Goal: Transaction & Acquisition: Purchase product/service

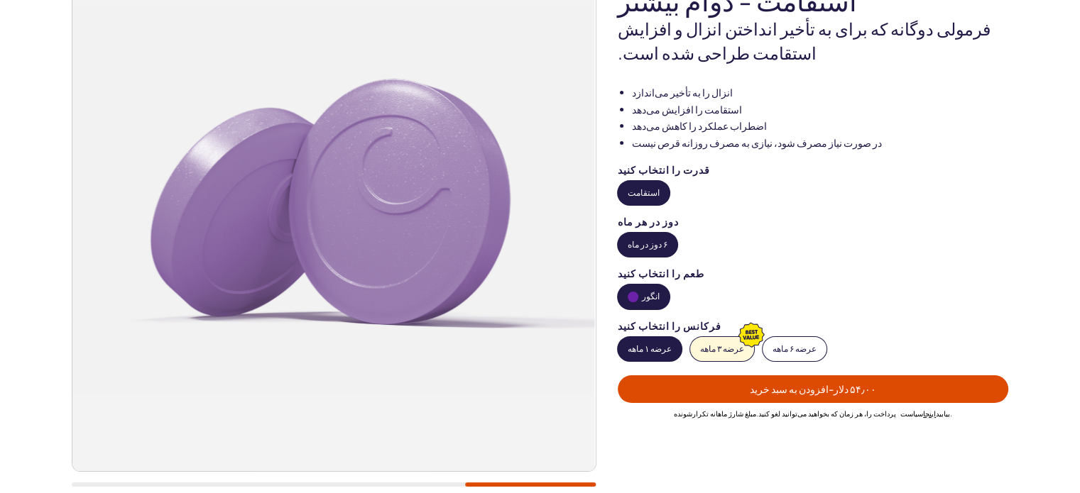
scroll to position [189, 0]
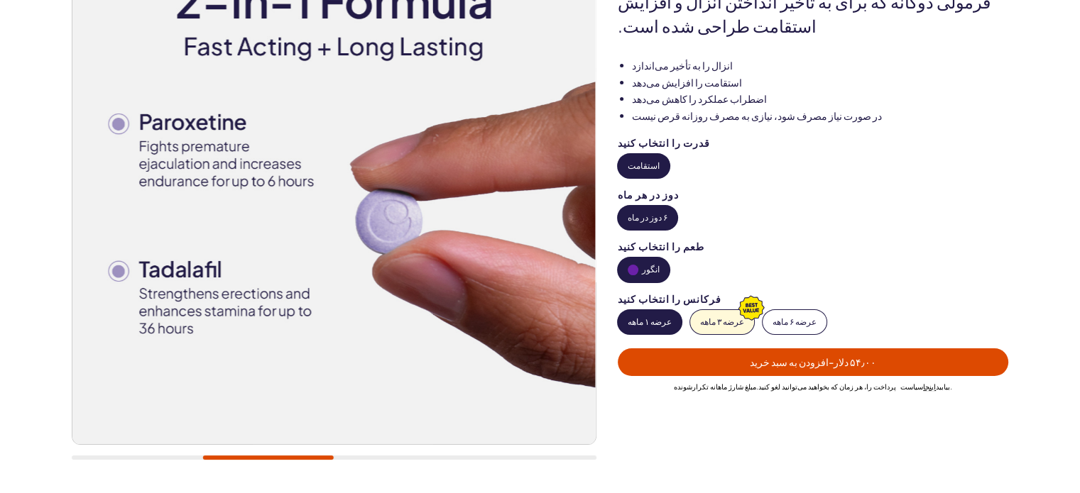
click at [642, 273] on font "انگور" at bounding box center [651, 269] width 18 height 11
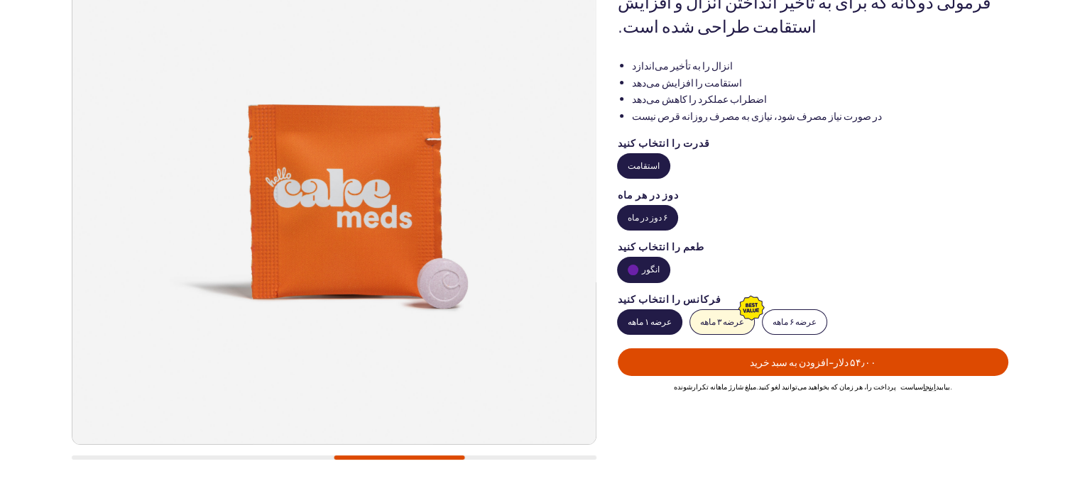
click at [642, 322] on font "عرضه ۱ ماهه" at bounding box center [650, 322] width 44 height 11
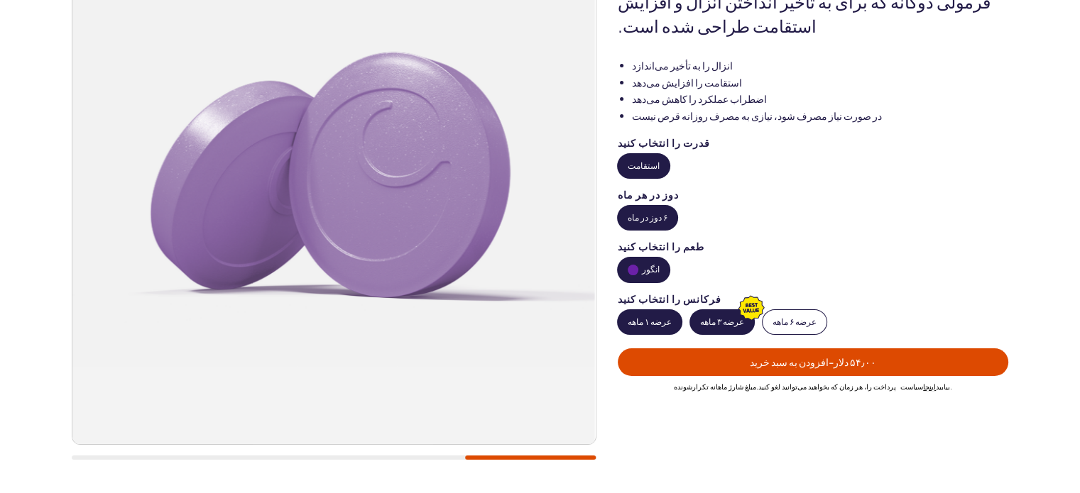
click at [713, 321] on font "عرضه ۳ ماهه" at bounding box center [722, 322] width 44 height 11
click at [789, 317] on font "عرضه ۶ ماهه" at bounding box center [794, 322] width 44 height 11
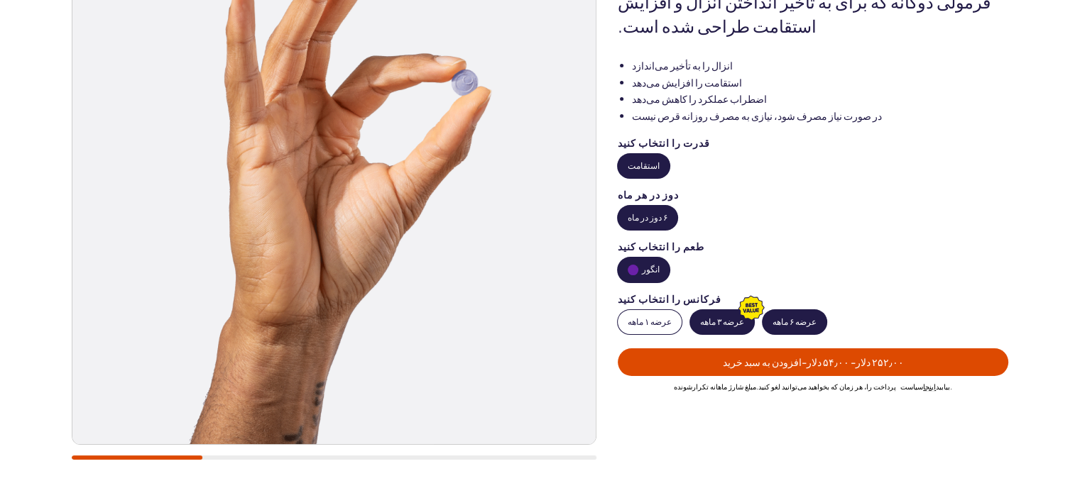
click at [727, 325] on font "عرضه ۳ ماهه" at bounding box center [722, 322] width 44 height 11
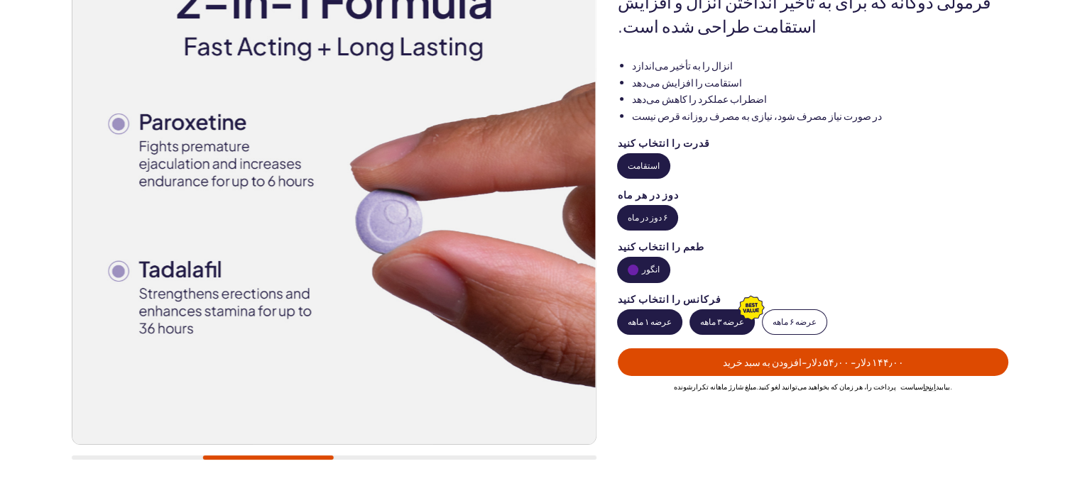
click at [650, 322] on font "عرضه ۱ ماهه" at bounding box center [650, 322] width 44 height 11
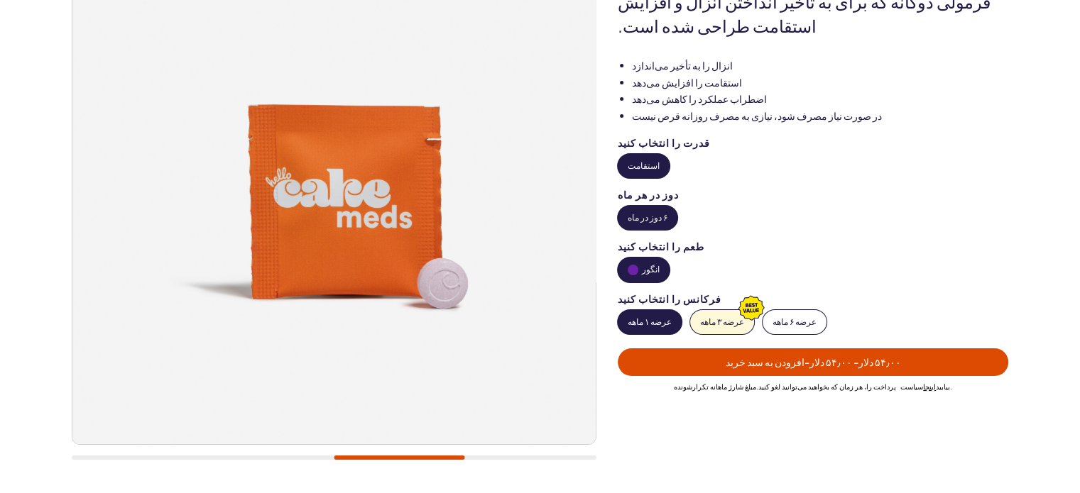
click at [650, 322] on font "عرضه ۱ ماهه" at bounding box center [650, 322] width 44 height 11
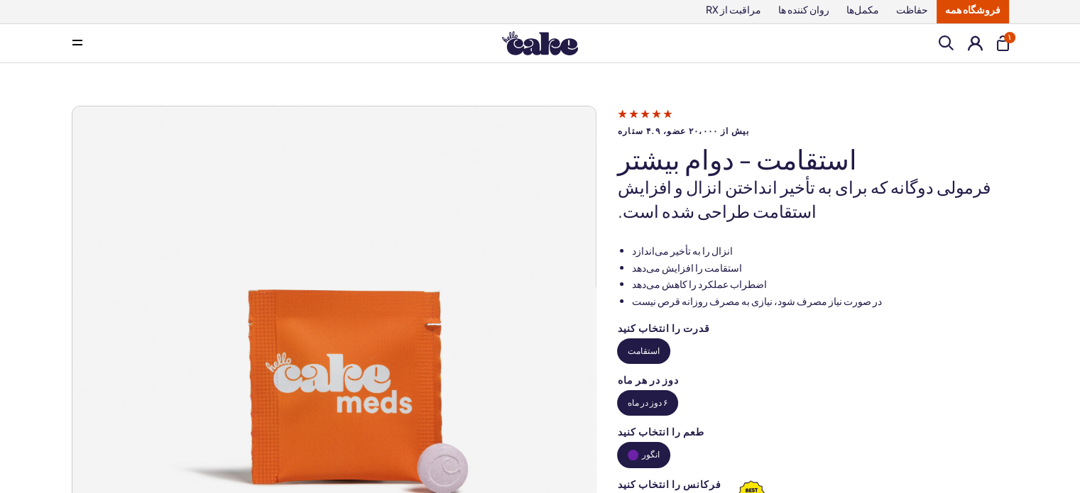
scroll to position [0, 0]
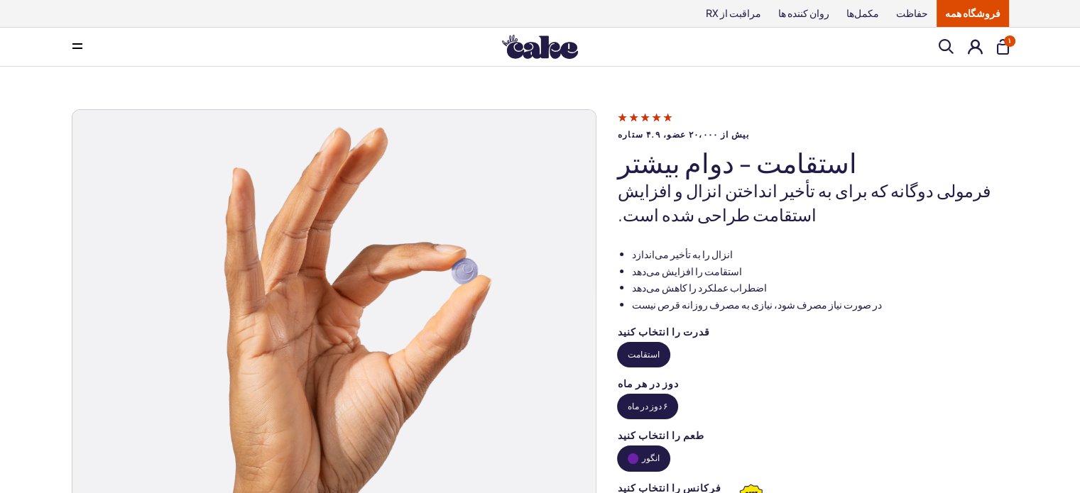
click at [537, 41] on img at bounding box center [540, 47] width 76 height 24
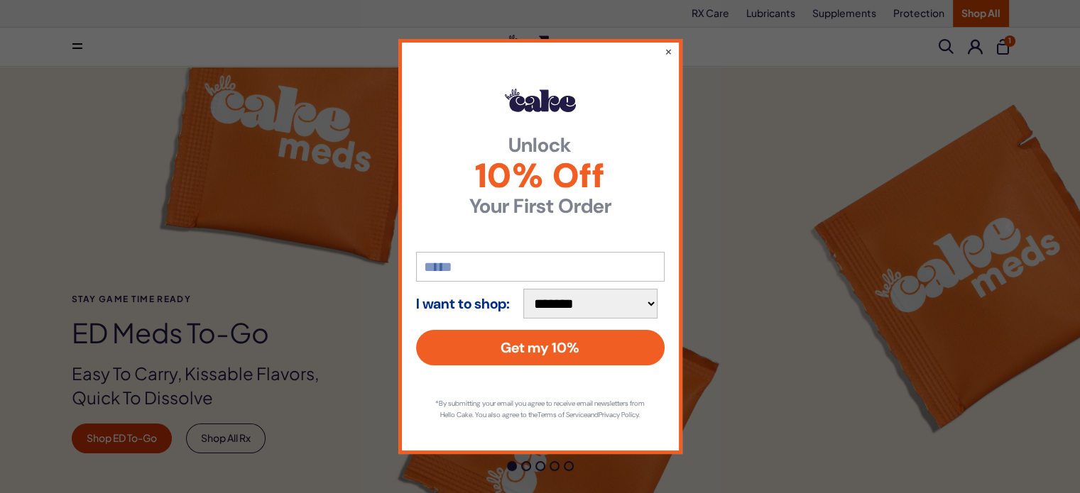
click at [713, 131] on div "**********" at bounding box center [540, 246] width 1080 height 493
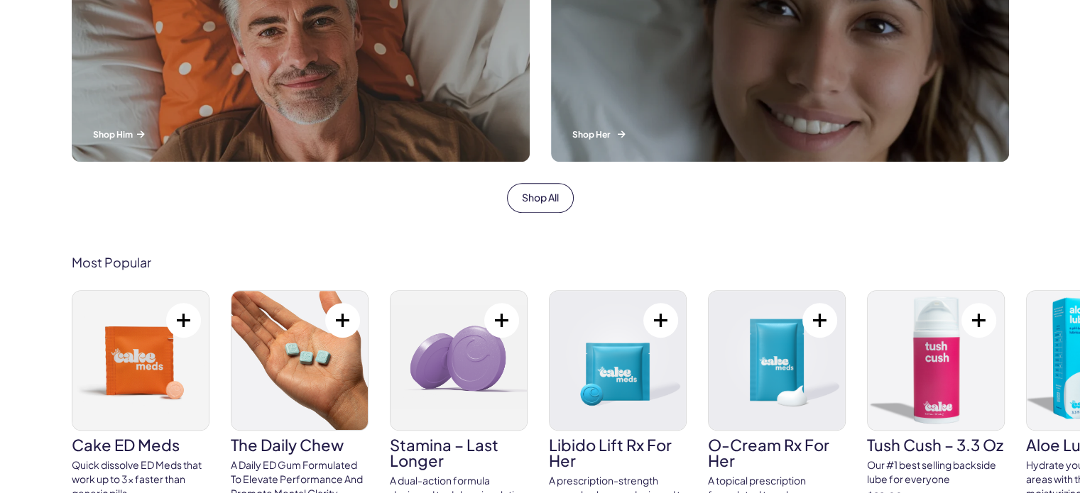
scroll to position [568, 0]
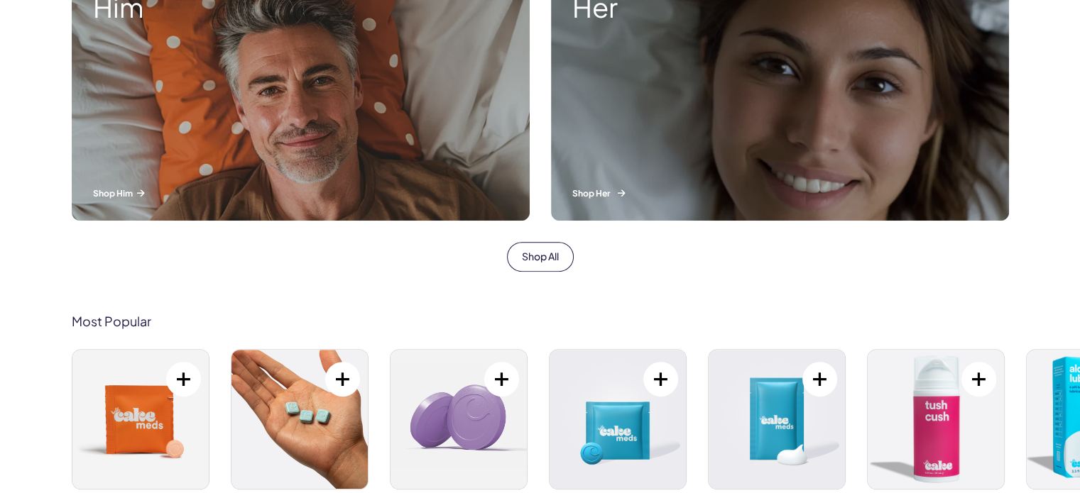
click at [733, 141] on div "Her Shop Her" at bounding box center [780, 96] width 458 height 250
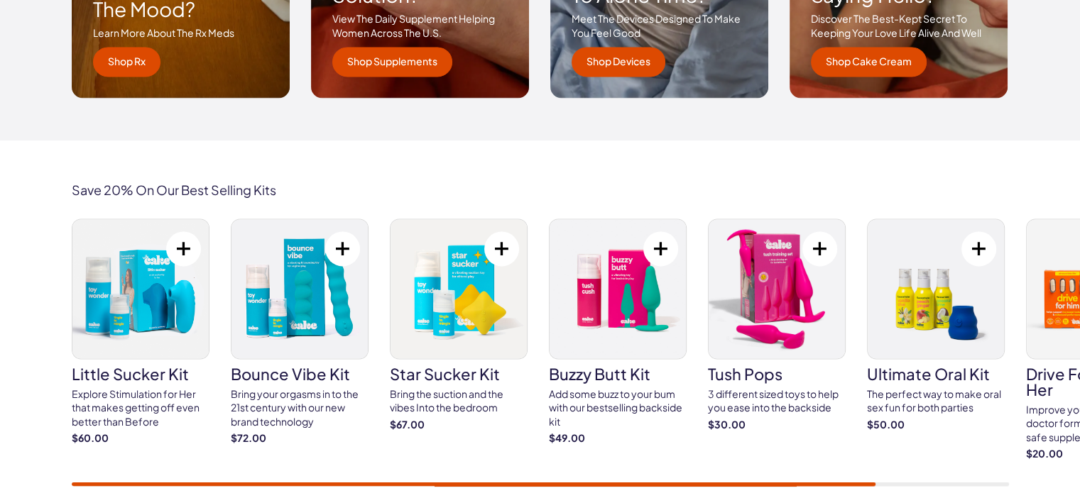
drag, startPoint x: 773, startPoint y: 480, endPoint x: 933, endPoint y: 456, distance: 161.4
click at [916, 484] on div "little sucker kit Explore Stimulation for Her that makes getting off even bette…" at bounding box center [540, 353] width 937 height 268
drag, startPoint x: 852, startPoint y: 476, endPoint x: 989, endPoint y: 481, distance: 137.1
click at [988, 483] on div "little sucker kit Explore Stimulation for Her that makes getting off even bette…" at bounding box center [540, 353] width 937 height 268
click at [968, 482] on div at bounding box center [540, 484] width 937 height 4
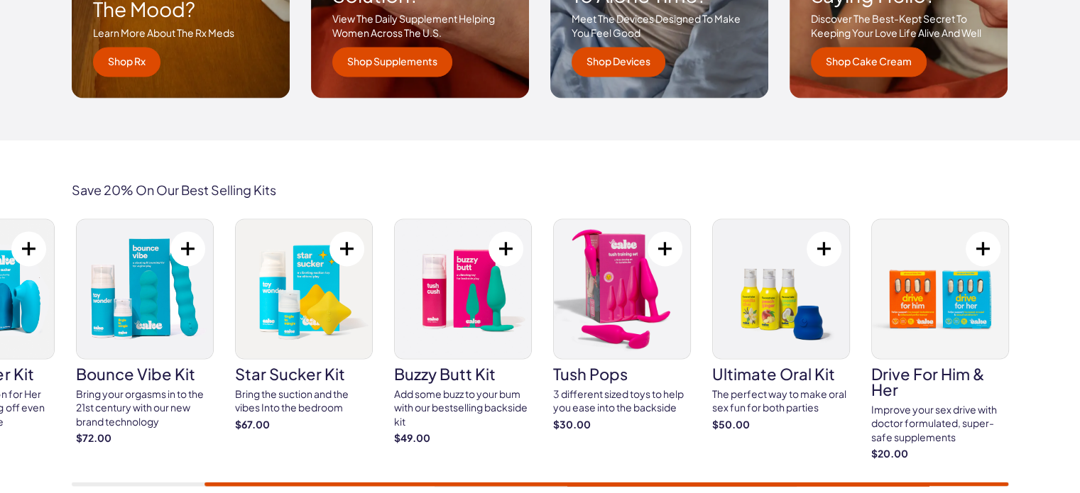
click at [929, 316] on img at bounding box center [940, 288] width 136 height 139
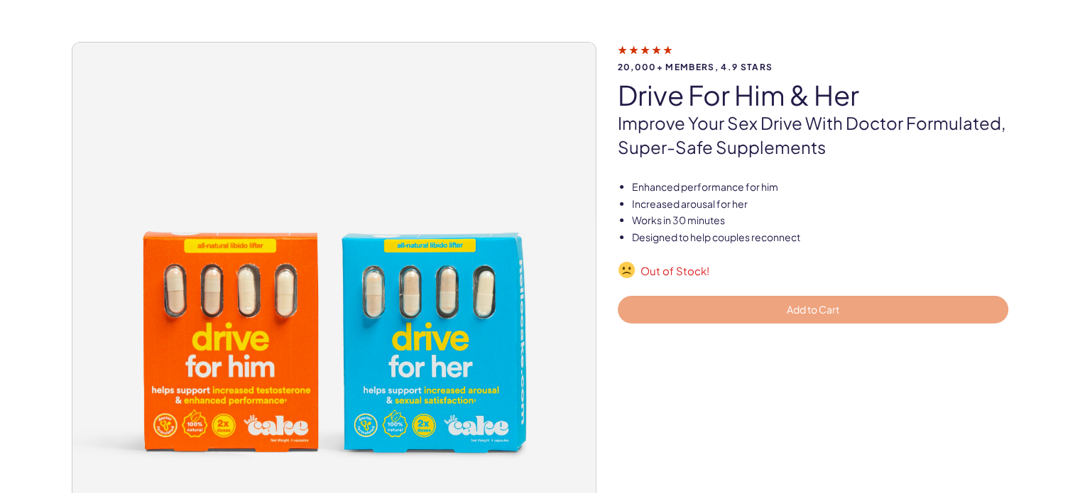
scroll to position [94, 0]
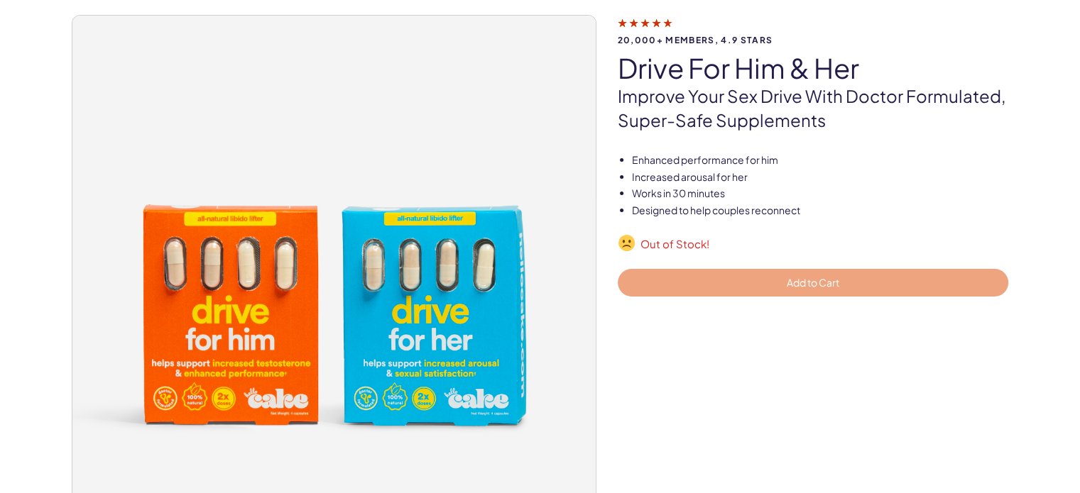
click at [446, 272] on img at bounding box center [333, 277] width 523 height 523
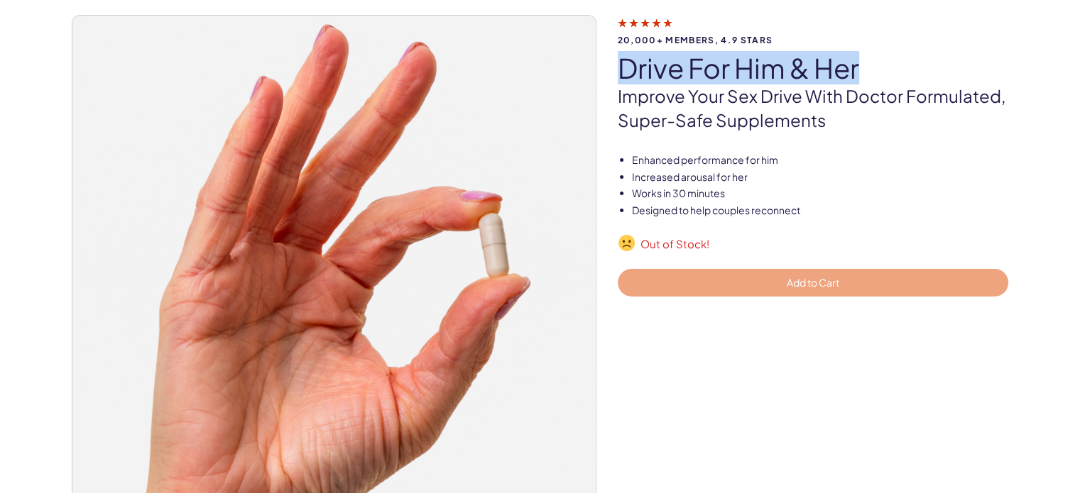
drag, startPoint x: 855, startPoint y: 75, endPoint x: 626, endPoint y: 62, distance: 229.6
click at [623, 60] on h1 "drive for him & her" at bounding box center [813, 68] width 391 height 30
